Goal: Check status: Check status

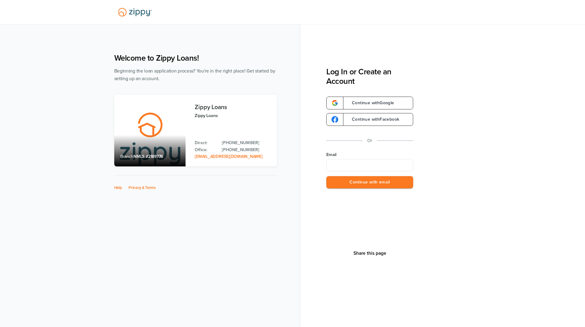
type input "**********"
click at [354, 184] on button "Continue with email" at bounding box center [369, 182] width 87 height 12
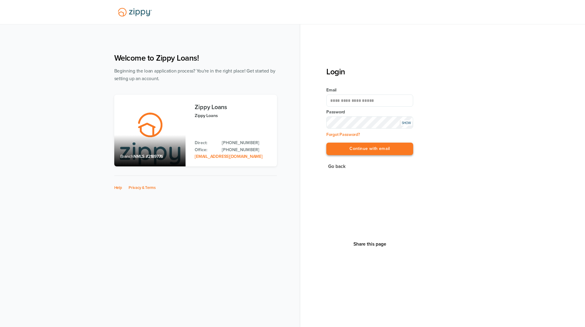
click at [361, 149] on button "Continue with email" at bounding box center [369, 148] width 87 height 12
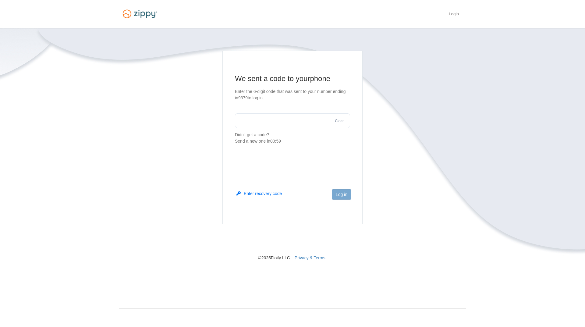
click at [291, 120] on input "text" at bounding box center [292, 120] width 115 height 15
type input "******"
click at [345, 197] on button "Log in" at bounding box center [341, 194] width 19 height 10
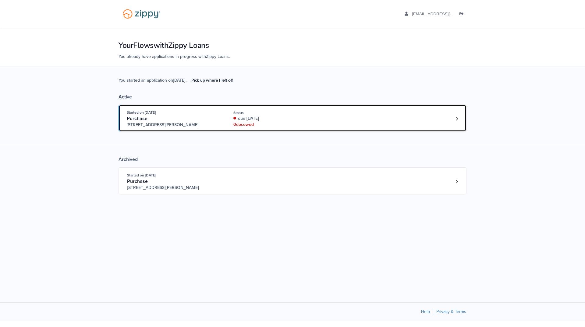
click at [335, 126] on div "Started on [DATE] Purchase [STREET_ADDRESS][PERSON_NAME] Status due [DATE] 0 do…" at bounding box center [289, 118] width 325 height 19
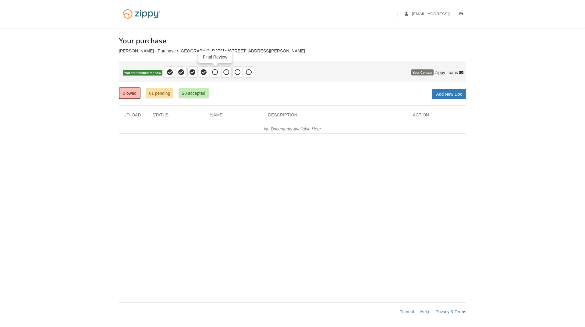
click at [217, 71] on icon at bounding box center [215, 72] width 6 height 6
click at [223, 71] on icon at bounding box center [226, 72] width 6 height 6
click at [213, 72] on icon at bounding box center [215, 72] width 6 height 6
click at [225, 75] on icon at bounding box center [226, 72] width 6 height 6
click at [237, 74] on icon at bounding box center [237, 72] width 6 height 6
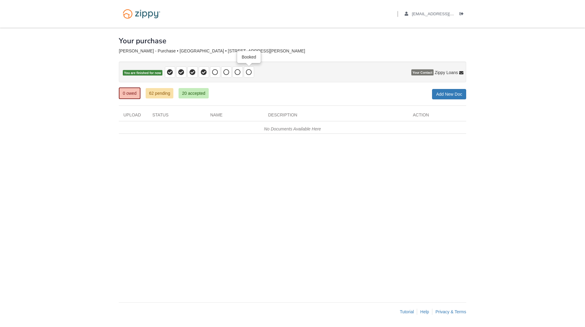
click at [248, 72] on icon at bounding box center [249, 72] width 6 height 6
click at [217, 73] on icon at bounding box center [215, 72] width 6 height 6
click at [226, 73] on icon at bounding box center [226, 72] width 6 height 6
click at [242, 72] on span at bounding box center [237, 71] width 10 height 11
click at [250, 71] on icon at bounding box center [249, 72] width 6 height 6
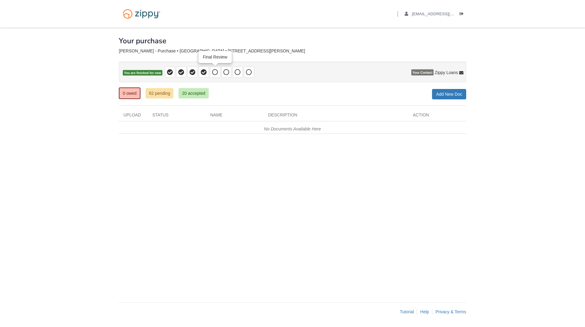
click at [215, 71] on icon at bounding box center [215, 72] width 6 height 6
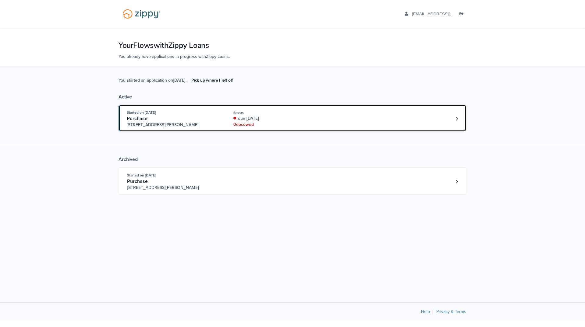
click at [299, 121] on div "due [DATE]" at bounding box center [273, 118] width 81 height 6
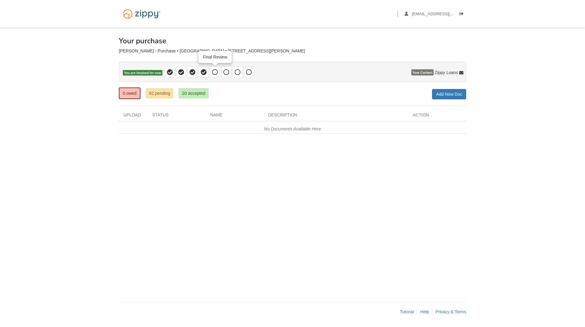
click at [211, 75] on span at bounding box center [215, 71] width 10 height 11
click at [222, 72] on span at bounding box center [226, 71] width 10 height 11
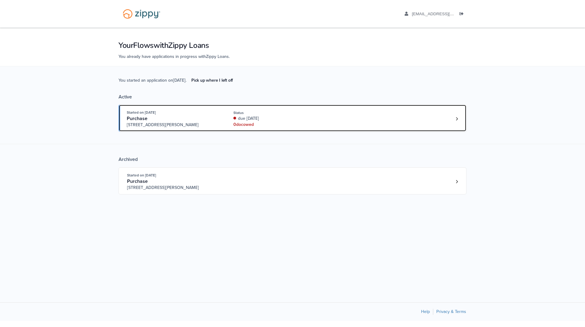
click at [213, 122] on span "[STREET_ADDRESS][PERSON_NAME]" at bounding box center [173, 125] width 93 height 6
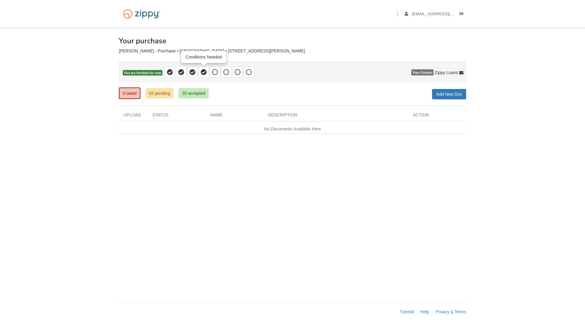
click at [204, 76] on span at bounding box center [204, 71] width 10 height 11
click at [213, 73] on icon at bounding box center [215, 72] width 6 height 6
click at [214, 73] on icon at bounding box center [215, 72] width 6 height 6
click at [221, 72] on span at bounding box center [226, 71] width 10 height 11
click at [223, 72] on span at bounding box center [226, 71] width 10 height 11
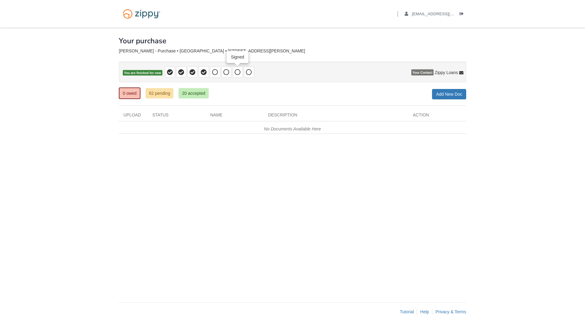
click at [238, 69] on span at bounding box center [237, 72] width 6 height 7
click at [251, 68] on span at bounding box center [249, 71] width 10 height 11
click at [211, 69] on span at bounding box center [215, 71] width 10 height 11
click at [212, 69] on span at bounding box center [215, 71] width 10 height 11
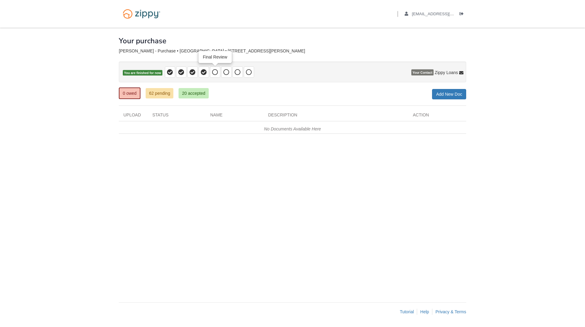
click at [213, 70] on icon at bounding box center [215, 72] width 6 height 6
click at [215, 71] on icon at bounding box center [215, 72] width 6 height 6
click at [203, 71] on icon at bounding box center [204, 72] width 6 height 6
click at [211, 71] on span at bounding box center [215, 71] width 10 height 11
click at [202, 67] on span at bounding box center [204, 71] width 10 height 11
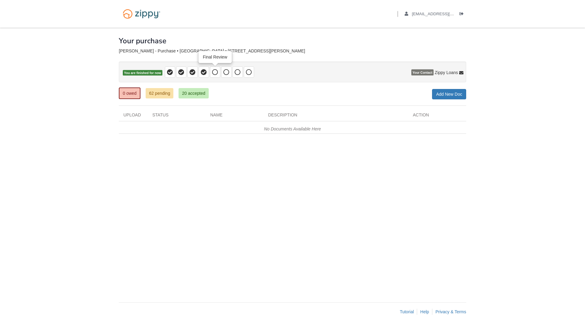
click at [216, 72] on icon at bounding box center [215, 72] width 6 height 6
